Goal: Use online tool/utility

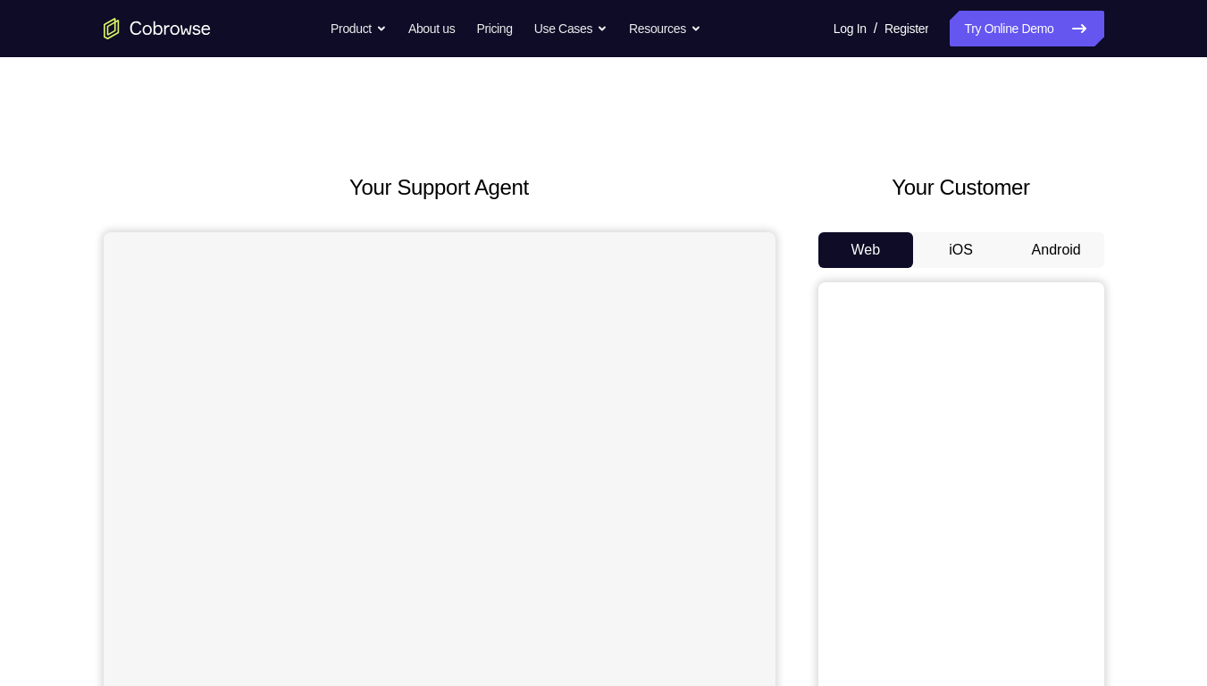
click at [1038, 252] on button "Android" at bounding box center [1057, 250] width 96 height 36
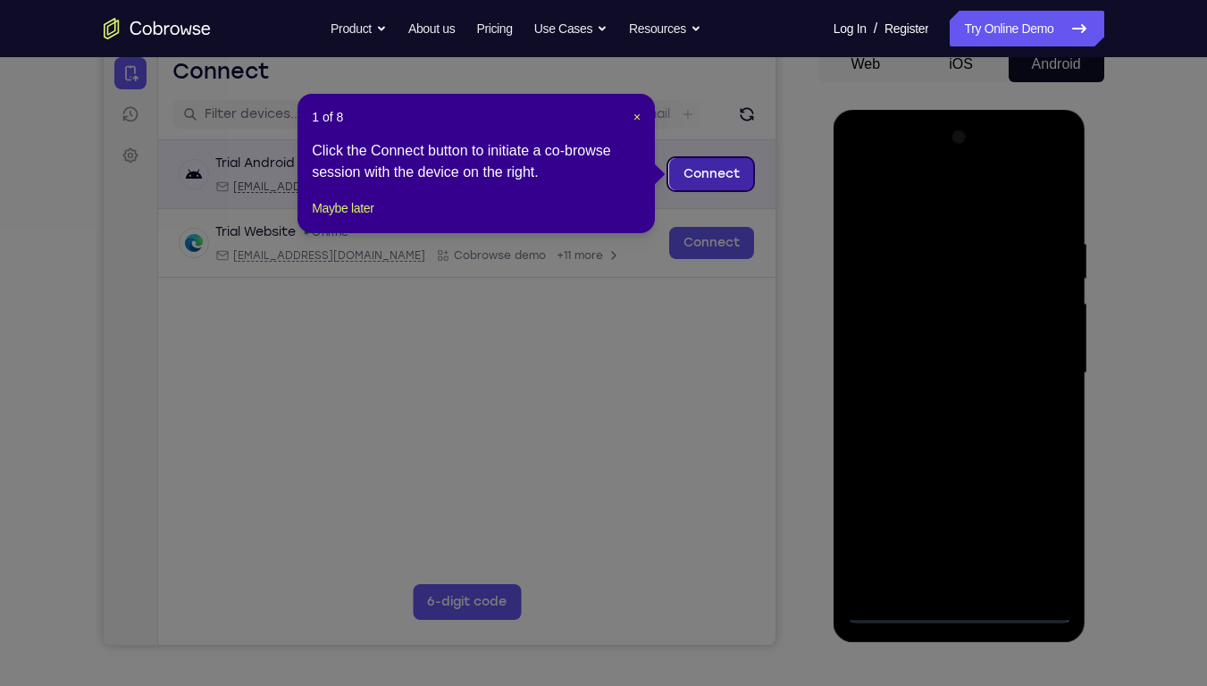
click at [727, 185] on link "Connect" at bounding box center [710, 174] width 85 height 32
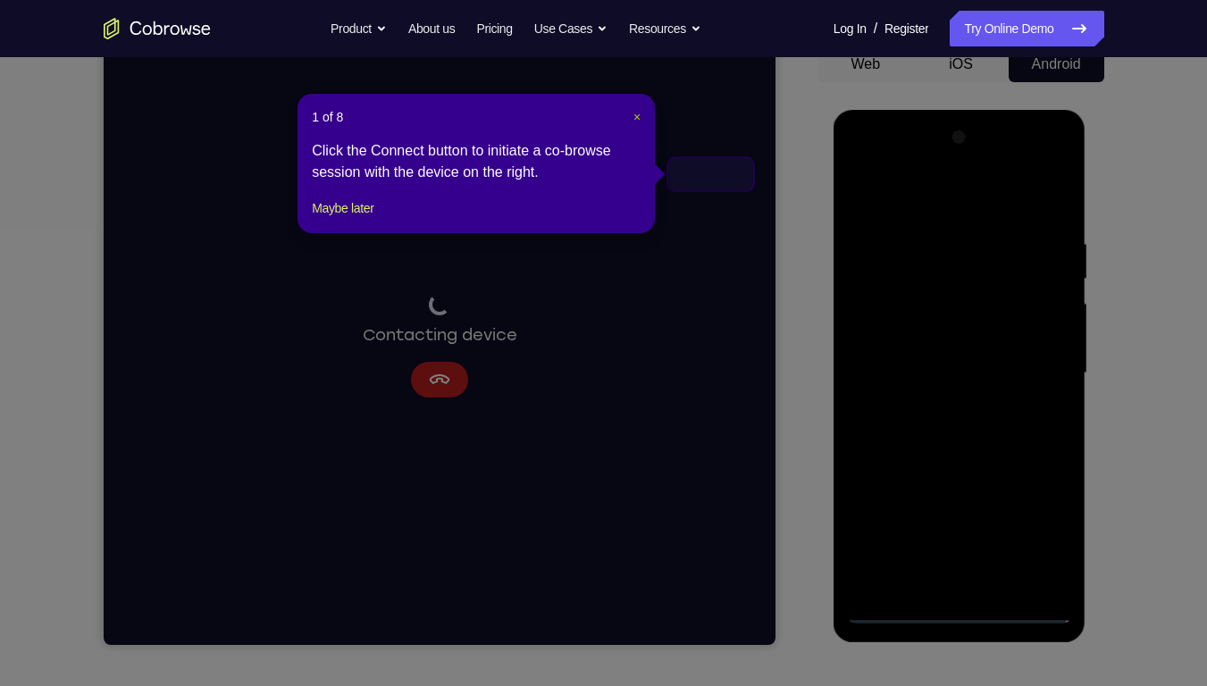
click at [638, 117] on span "×" at bounding box center [636, 117] width 7 height 14
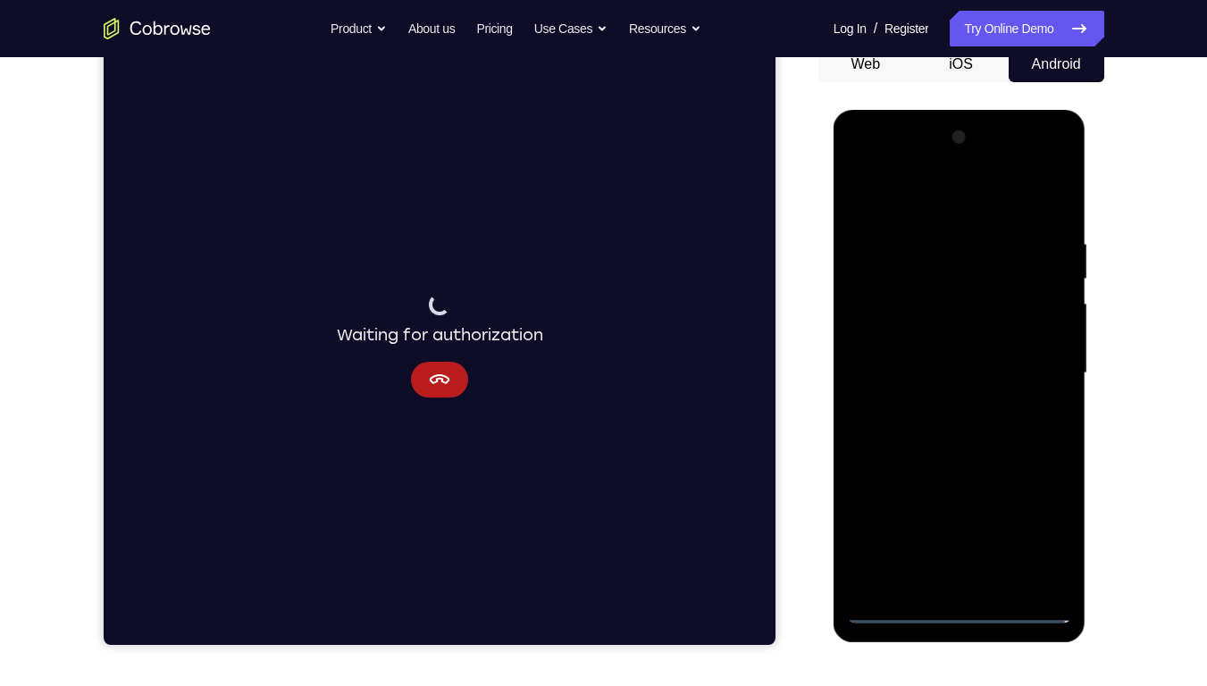
click at [1031, 395] on div at bounding box center [959, 373] width 225 height 500
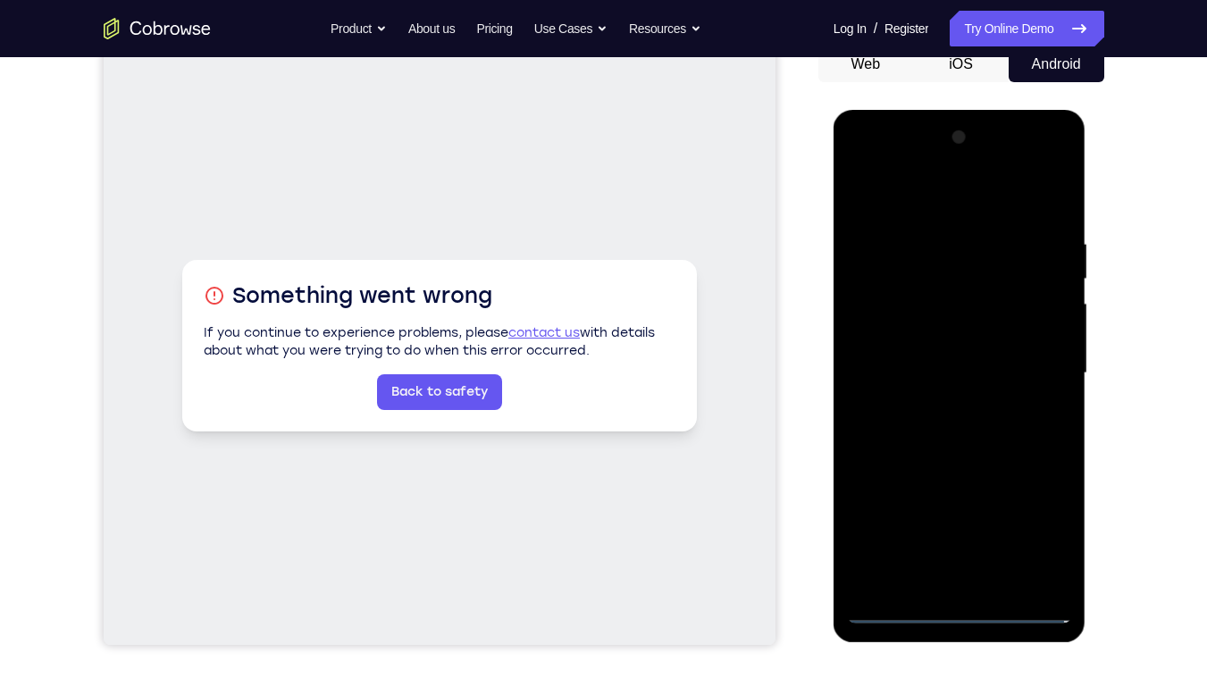
click at [961, 492] on div at bounding box center [959, 373] width 225 height 500
click at [1031, 492] on div at bounding box center [959, 373] width 225 height 500
click at [887, 167] on div at bounding box center [959, 373] width 225 height 500
click at [1039, 365] on div at bounding box center [959, 373] width 225 height 500
click at [938, 404] on div at bounding box center [959, 373] width 225 height 500
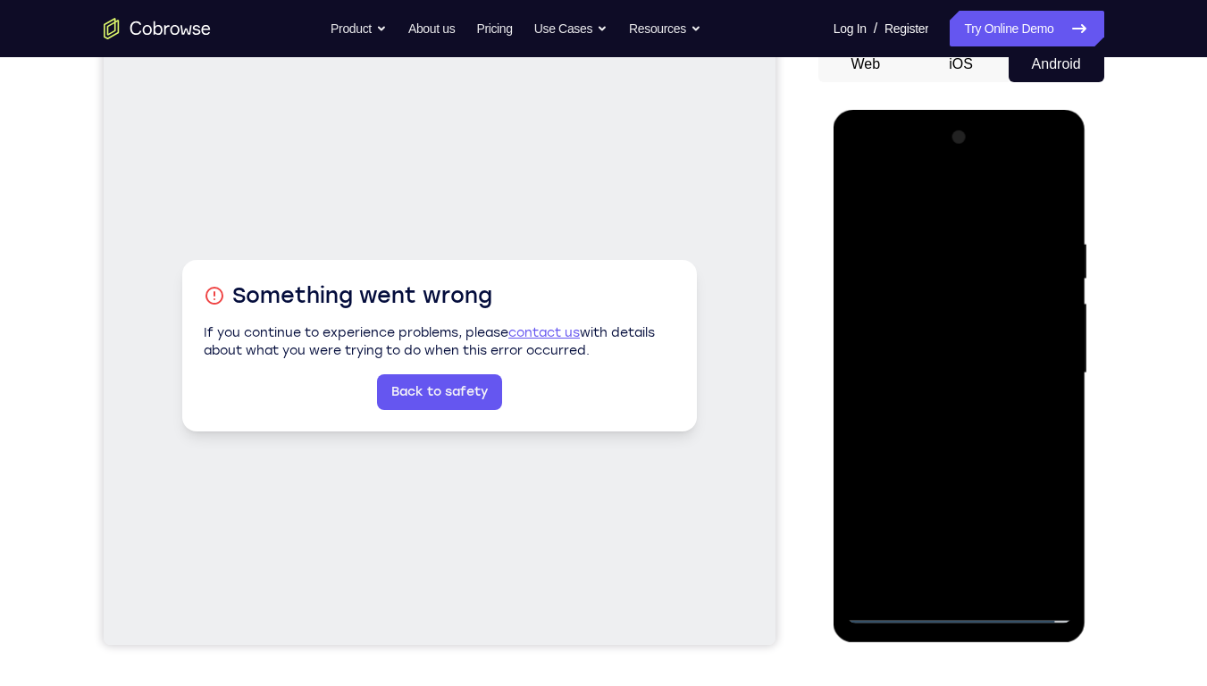
click at [949, 361] on div at bounding box center [959, 373] width 225 height 500
click at [926, 330] on div at bounding box center [959, 373] width 225 height 500
click at [960, 373] on div at bounding box center [959, 373] width 225 height 500
click at [949, 423] on div at bounding box center [959, 373] width 225 height 500
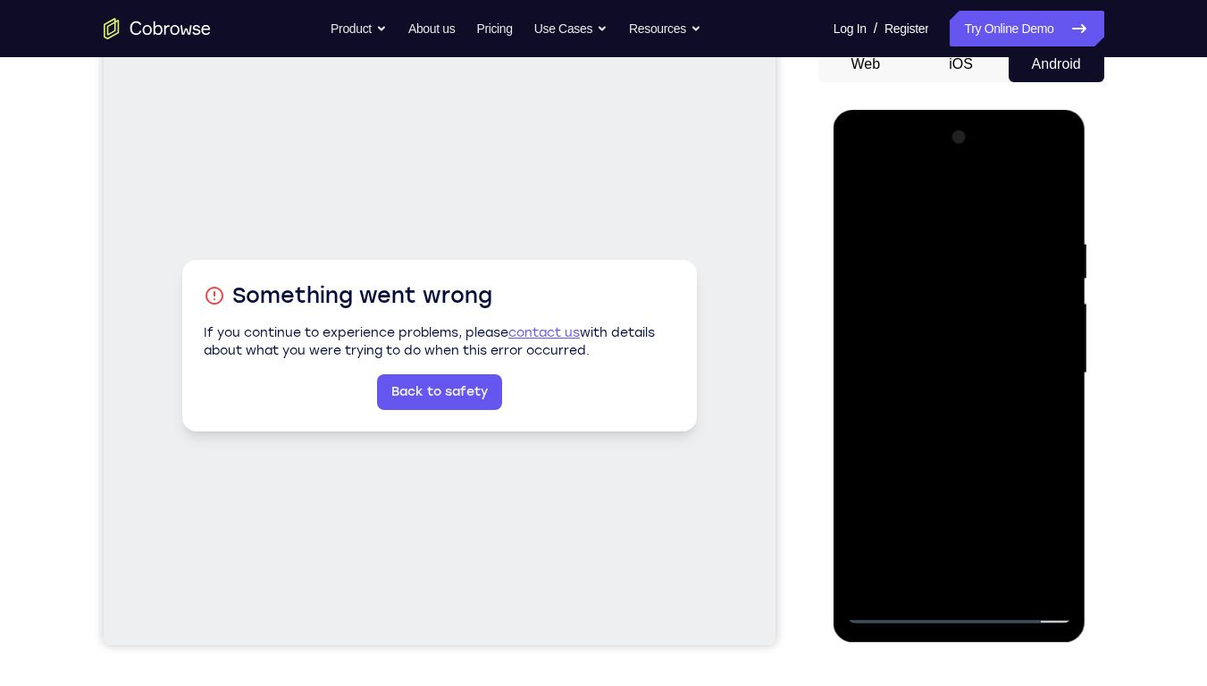
click at [949, 423] on div at bounding box center [959, 373] width 225 height 500
click at [941, 449] on div at bounding box center [959, 373] width 225 height 500
click at [1007, 492] on div at bounding box center [959, 373] width 225 height 500
click at [957, 466] on div at bounding box center [959, 373] width 225 height 500
click at [961, 337] on div at bounding box center [959, 373] width 225 height 500
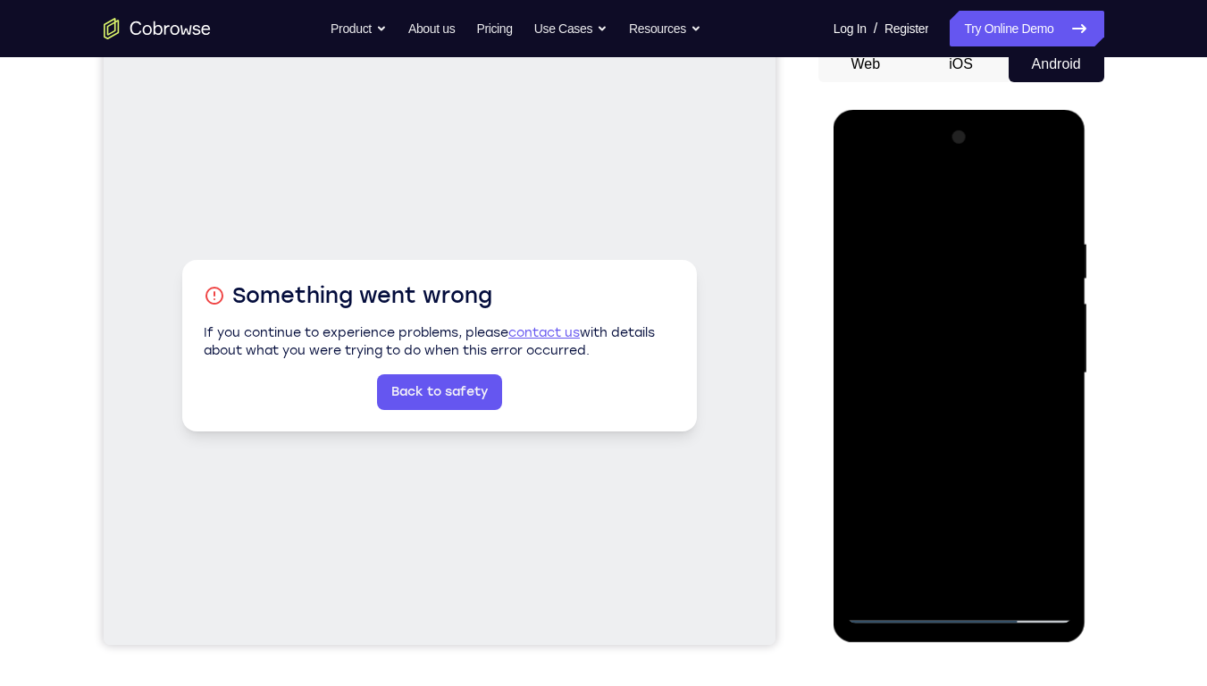
click at [897, 492] on div at bounding box center [959, 373] width 225 height 500
click at [862, 191] on div at bounding box center [959, 373] width 225 height 500
click at [941, 382] on div at bounding box center [959, 373] width 225 height 500
click at [860, 198] on div at bounding box center [959, 373] width 225 height 500
click at [958, 431] on div at bounding box center [959, 373] width 225 height 500
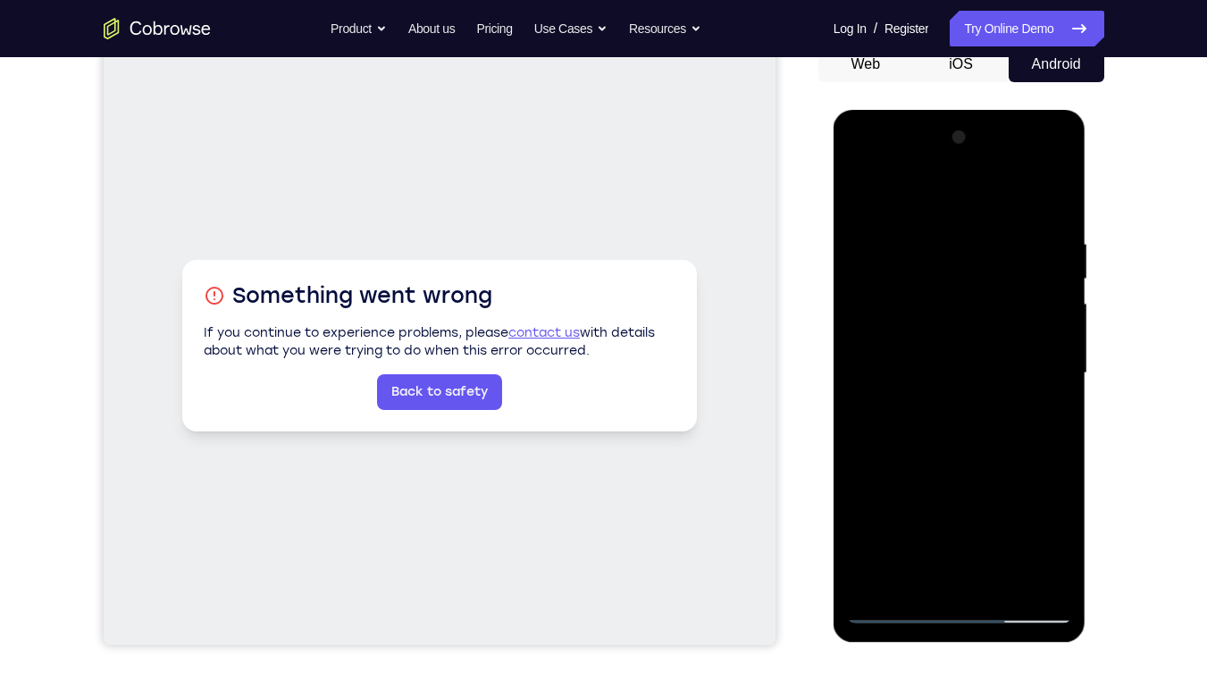
click at [861, 203] on div at bounding box center [959, 373] width 225 height 500
click at [861, 183] on div at bounding box center [959, 373] width 225 height 500
click at [935, 239] on div at bounding box center [959, 373] width 225 height 500
click at [1046, 200] on div at bounding box center [959, 373] width 225 height 500
drag, startPoint x: 1014, startPoint y: 235, endPoint x: 932, endPoint y: 241, distance: 82.4
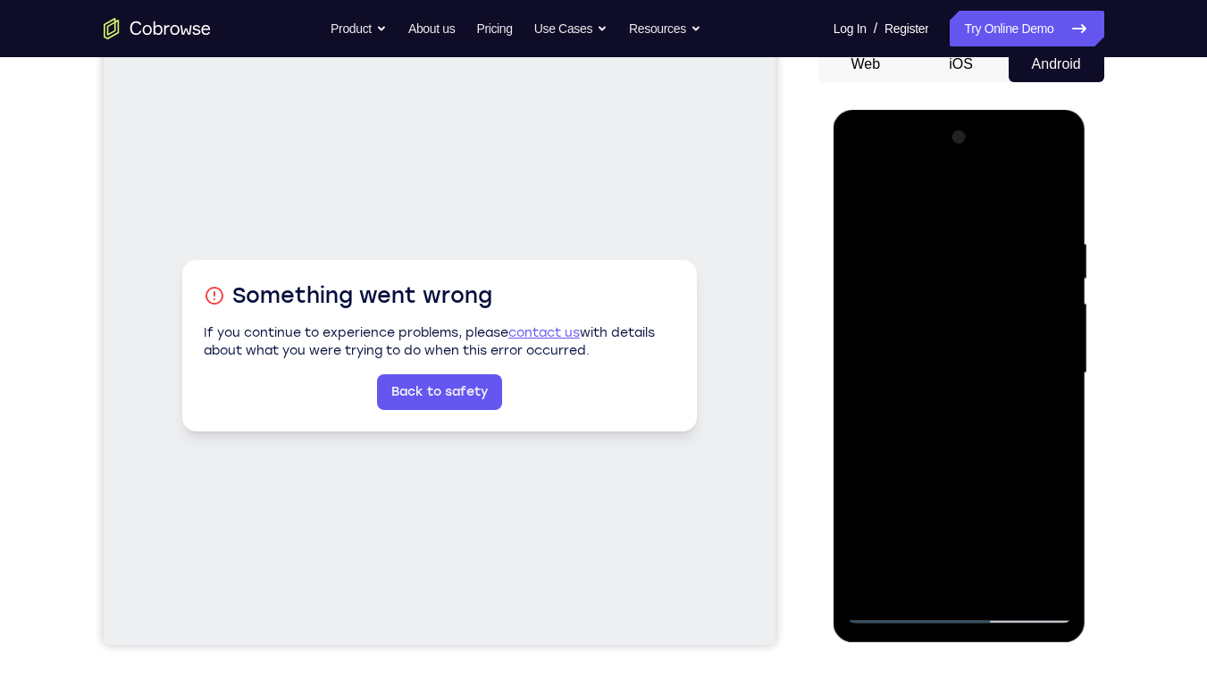
click at [932, 241] on div at bounding box center [959, 373] width 225 height 500
drag, startPoint x: 1007, startPoint y: 245, endPoint x: 854, endPoint y: 257, distance: 153.3
click at [854, 257] on div at bounding box center [959, 373] width 225 height 500
drag, startPoint x: 1006, startPoint y: 241, endPoint x: 868, endPoint y: 245, distance: 137.6
click at [868, 245] on div at bounding box center [959, 373] width 225 height 500
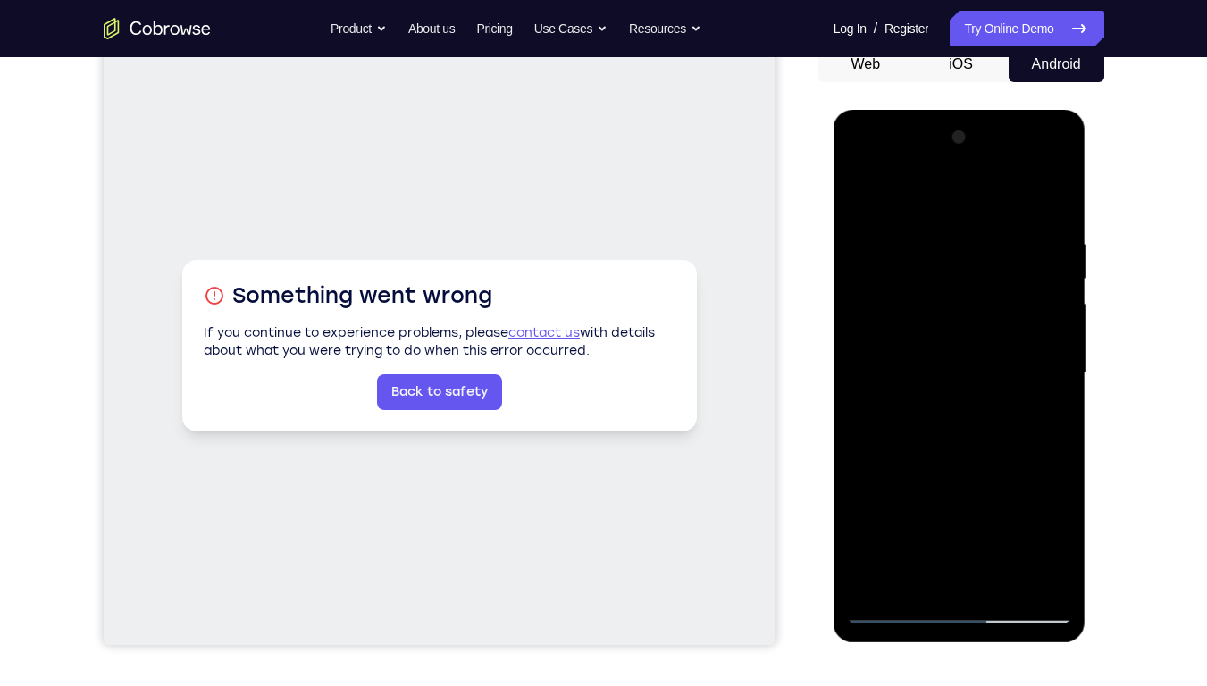
drag, startPoint x: 997, startPoint y: 240, endPoint x: 830, endPoint y: 229, distance: 167.5
click at [834, 229] on html "Online web based iOS Simulators and Android Emulators. Run iPhone, iPad, Mobile…" at bounding box center [961, 378] width 255 height 536
drag, startPoint x: 1004, startPoint y: 231, endPoint x: 849, endPoint y: 237, distance: 155.5
click at [849, 237] on div at bounding box center [959, 373] width 225 height 500
drag, startPoint x: 993, startPoint y: 239, endPoint x: 843, endPoint y: 236, distance: 150.1
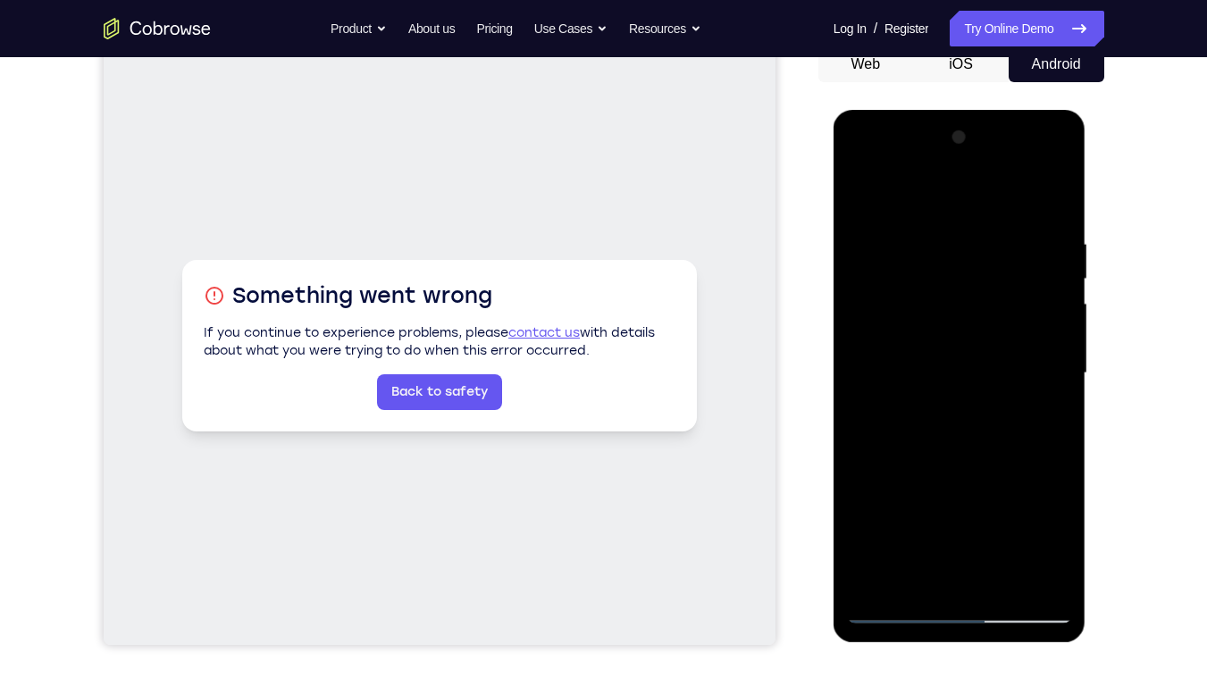
click at [843, 236] on div at bounding box center [960, 376] width 253 height 532
drag, startPoint x: 1004, startPoint y: 225, endPoint x: 815, endPoint y: 231, distance: 189.5
click at [834, 231] on html "Online web based iOS Simulators and Android Emulators. Run iPhone, iPad, Mobile…" at bounding box center [961, 378] width 255 height 536
click at [875, 492] on div at bounding box center [959, 373] width 225 height 500
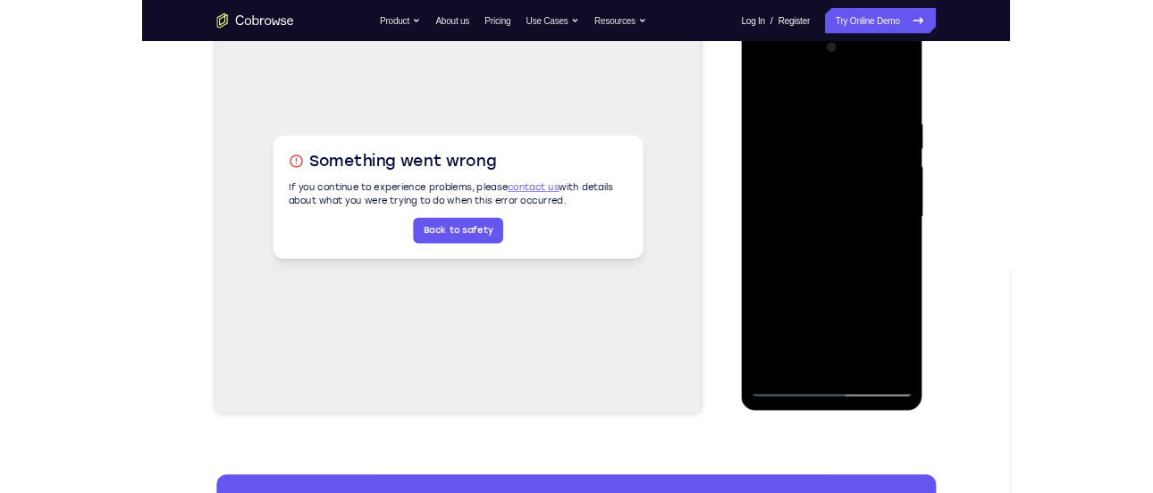
scroll to position [256, 0]
